Goal: Contribute content: Add original content to the website for others to see

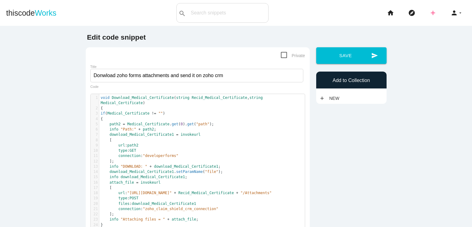
click at [429, 12] on icon "add" at bounding box center [432, 13] width 7 height 20
click at [440, 14] on link "code Snippet" at bounding box center [446, 10] width 43 height 15
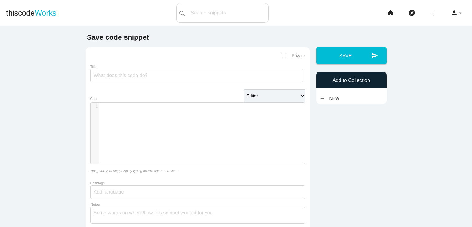
click at [135, 124] on div "​ x 1 ​" at bounding box center [202, 138] width 223 height 71
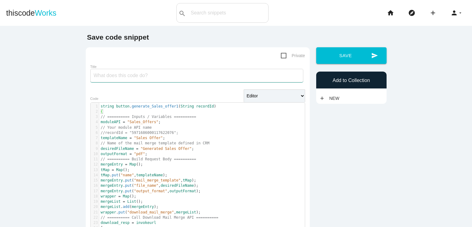
click at [137, 74] on input "Title" at bounding box center [196, 76] width 213 height 14
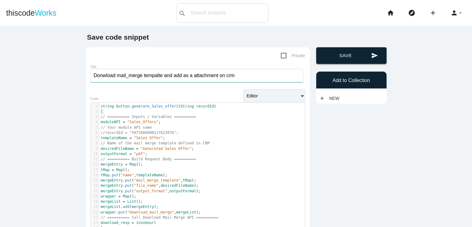
type input "Donwload mail_merge tempalte and add as a attachment on crm"
click at [352, 57] on button "send Save" at bounding box center [351, 55] width 70 height 17
